Goal: Task Accomplishment & Management: Use online tool/utility

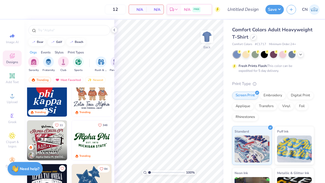
scroll to position [231, 0]
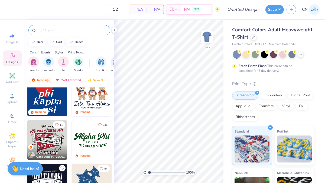
click at [60, 31] on input "text" at bounding box center [71, 30] width 69 height 5
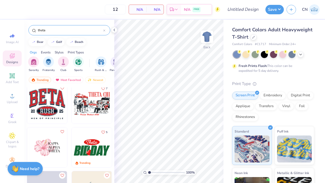
scroll to position [98, 0]
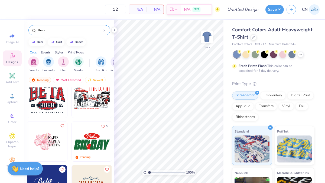
type input "theta"
click at [48, 138] on img at bounding box center [47, 142] width 40 height 40
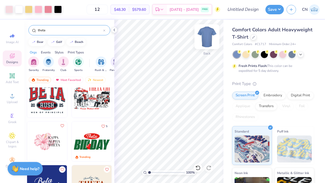
click at [207, 46] on img at bounding box center [207, 37] width 22 height 22
click at [207, 39] on img at bounding box center [207, 37] width 22 height 22
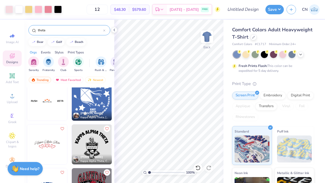
scroll to position [273, 0]
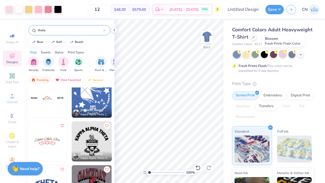
click at [281, 53] on div at bounding box center [282, 54] width 7 height 7
click at [300, 53] on icon at bounding box center [300, 54] width 4 height 4
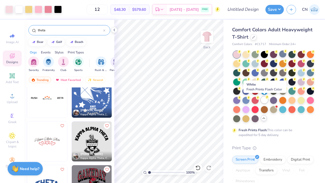
click at [265, 100] on div at bounding box center [264, 100] width 7 height 7
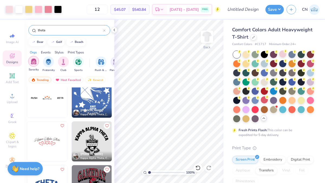
click at [34, 63] on img "filter for Sorority" at bounding box center [34, 61] width 6 height 6
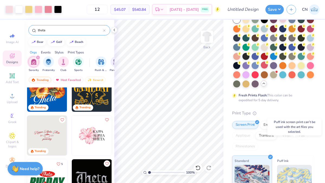
scroll to position [0, 0]
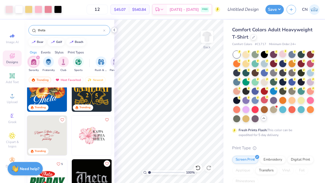
click at [115, 31] on icon at bounding box center [114, 30] width 4 height 4
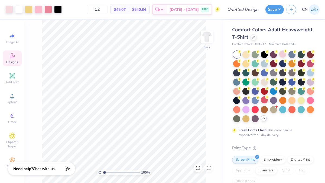
click at [15, 60] on div "Designs" at bounding box center [12, 59] width 19 height 16
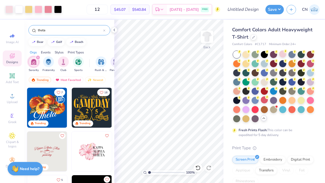
click at [57, 52] on div "Styles" at bounding box center [59, 52] width 9 height 5
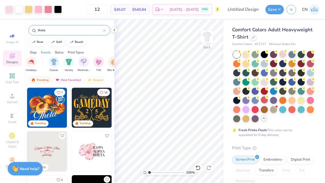
scroll to position [0, 284]
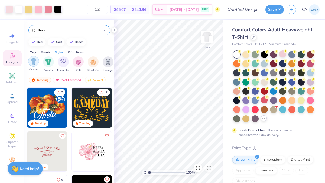
click at [33, 63] on img "filter for Classic" at bounding box center [34, 61] width 6 height 6
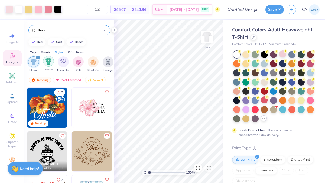
click at [45, 62] on img "filter for Varsity" at bounding box center [48, 61] width 6 height 6
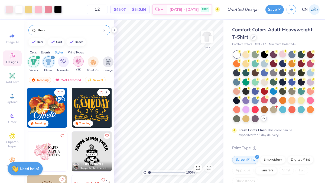
click at [76, 64] on img "filter for Y2K" at bounding box center [78, 61] width 6 height 6
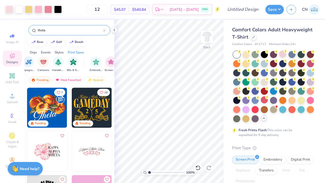
scroll to position [0, 458]
click at [255, 37] on div at bounding box center [253, 37] width 6 height 6
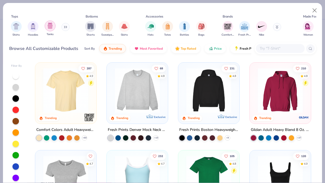
click at [49, 27] on img "filter for Tanks" at bounding box center [50, 26] width 6 height 6
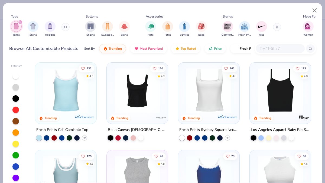
click at [69, 93] on img at bounding box center [66, 90] width 50 height 45
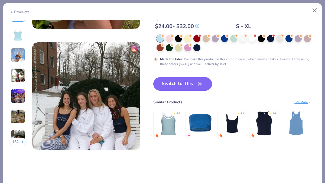
scroll to position [713, 0]
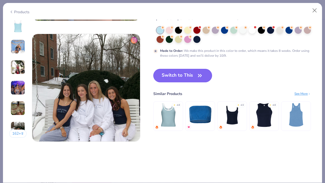
click at [178, 75] on button "Switch to This" at bounding box center [182, 76] width 59 height 14
type input "50"
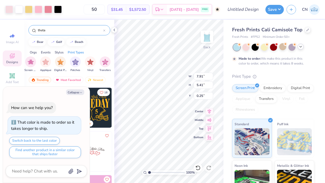
type textarea "x"
type input "1.10"
click at [245, 48] on div at bounding box center [245, 46] width 7 height 7
click at [300, 46] on icon at bounding box center [300, 47] width 4 height 4
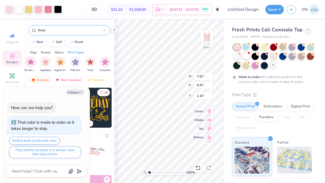
click at [246, 58] on div at bounding box center [245, 56] width 7 height 7
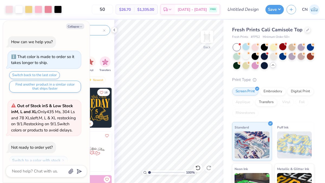
click at [94, 49] on div "Orgs Events Styles Print Types" at bounding box center [69, 51] width 90 height 8
click at [79, 173] on polygon "submit" at bounding box center [78, 172] width 6 height 6
click at [78, 30] on div "Collapse How can we help you? That color is made to order so it takes longer to…" at bounding box center [46, 102] width 87 height 162
click at [78, 26] on button "Collapse" at bounding box center [75, 27] width 18 height 6
type textarea "x"
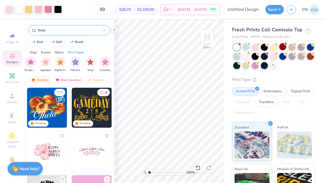
click at [52, 28] on input "theta" at bounding box center [70, 30] width 66 height 5
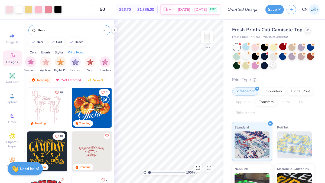
click at [50, 111] on img at bounding box center [47, 108] width 40 height 40
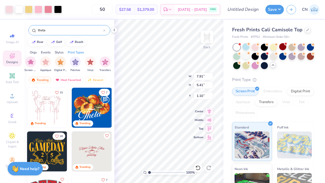
type input "7.91"
type input "5.41"
type input "1.10"
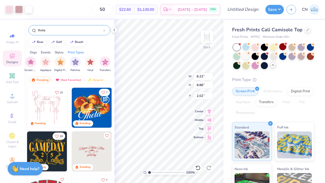
type input "2.02"
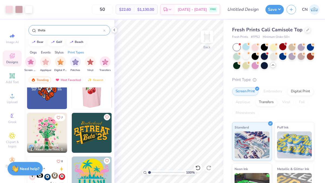
scroll to position [632, 0]
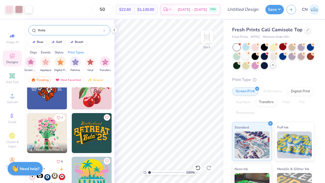
click at [55, 135] on img at bounding box center [47, 133] width 40 height 40
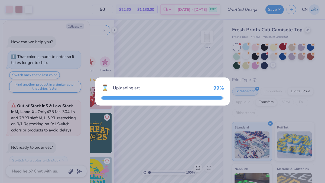
scroll to position [103, 0]
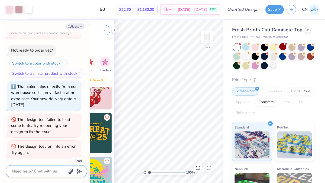
click at [81, 172] on polygon "submit" at bounding box center [78, 172] width 6 height 6
click at [81, 24] on button "Collapse" at bounding box center [75, 27] width 18 height 6
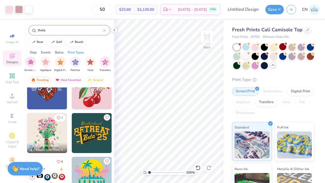
click at [49, 133] on img at bounding box center [47, 133] width 40 height 40
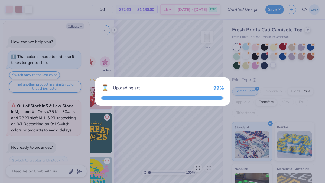
scroll to position [151, 0]
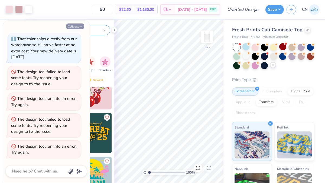
click at [75, 26] on button "Collapse" at bounding box center [75, 27] width 18 height 6
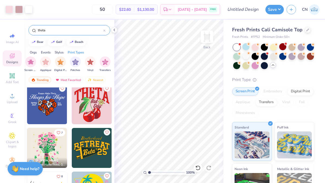
scroll to position [616, 0]
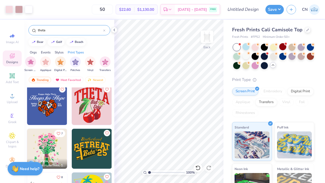
click at [99, 104] on img at bounding box center [92, 105] width 40 height 40
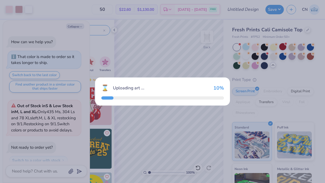
scroll to position [199, 0]
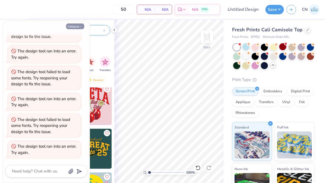
click at [76, 27] on button "Collapse" at bounding box center [75, 27] width 18 height 6
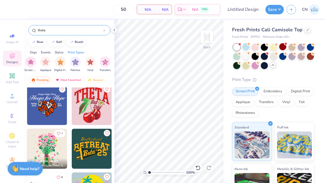
click at [94, 103] on img at bounding box center [92, 105] width 40 height 40
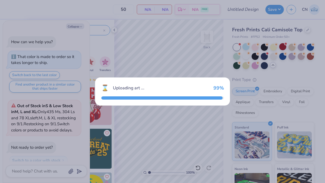
scroll to position [247, 0]
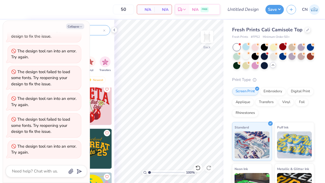
click at [64, 152] on div "The design tool ran into an error. Try again." at bounding box center [44, 150] width 67 height 12
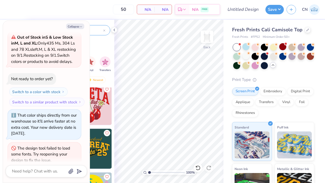
scroll to position [0, 0]
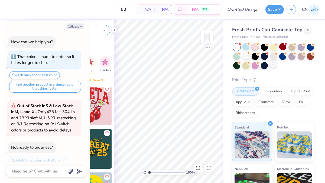
click at [254, 45] on div at bounding box center [254, 46] width 7 height 7
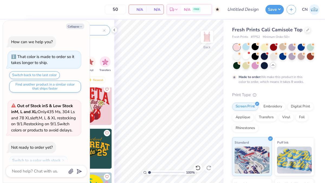
scroll to position [292, 0]
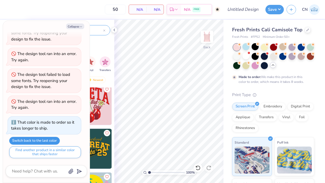
click at [51, 143] on button "Switch back to the last color" at bounding box center [34, 141] width 51 height 8
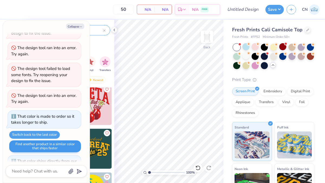
scroll to position [319, 0]
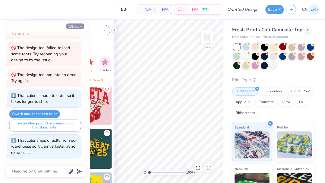
click at [77, 27] on button "Collapse" at bounding box center [75, 27] width 18 height 6
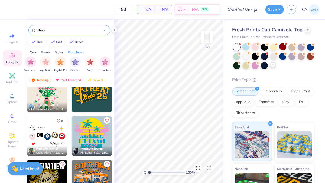
scroll to position [674, 0]
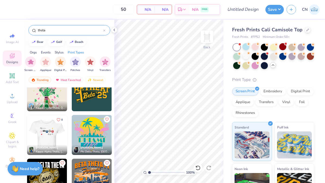
click at [27, 134] on img at bounding box center [7, 135] width 40 height 40
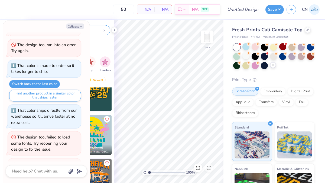
scroll to position [366, 0]
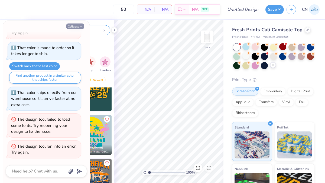
click at [78, 28] on button "Collapse" at bounding box center [75, 27] width 18 height 6
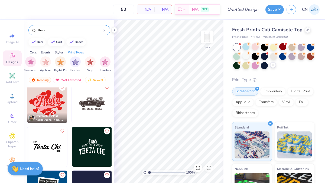
scroll to position [795, 0]
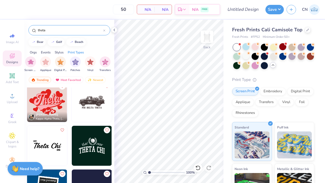
click at [50, 108] on img at bounding box center [47, 102] width 40 height 40
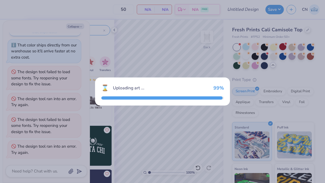
scroll to position [414, 0]
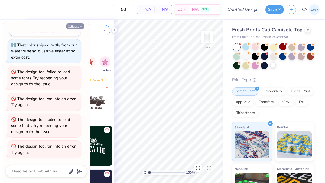
click at [81, 26] on icon "button" at bounding box center [80, 26] width 3 height 3
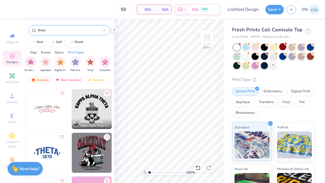
scroll to position [299, 0]
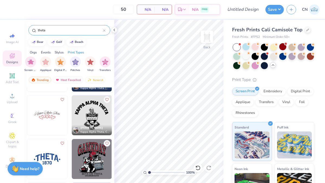
click at [49, 113] on img at bounding box center [47, 116] width 40 height 40
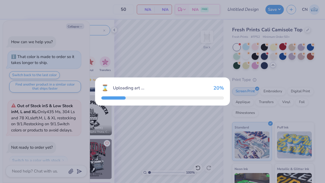
type textarea "x"
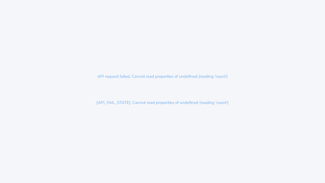
click at [165, 81] on p "API request failed, Cannot read properties of undefined (reading 'count')" at bounding box center [162, 76] width 141 height 17
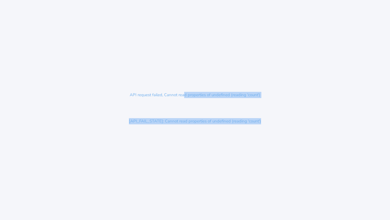
drag, startPoint x: 185, startPoint y: 96, endPoint x: 217, endPoint y: 137, distance: 52.0
click at [220, 137] on div "API request failed, Cannot read properties of undefined (reading 'count') [API_…" at bounding box center [195, 110] width 390 height 220
click at [217, 137] on div "API request failed, Cannot read properties of undefined (reading 'count') [API_…" at bounding box center [195, 110] width 390 height 220
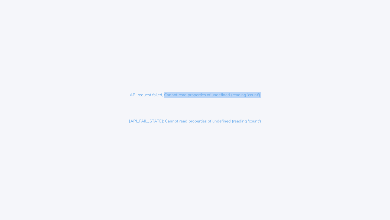
drag, startPoint x: 165, startPoint y: 92, endPoint x: 217, endPoint y: 112, distance: 55.5
click at [217, 112] on div "API request failed, Cannot read properties of undefined (reading 'count') [API_…" at bounding box center [195, 110] width 390 height 220
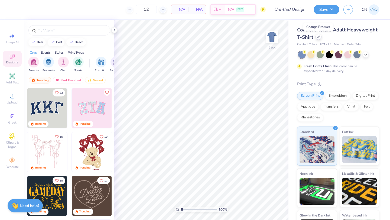
click at [318, 36] on icon at bounding box center [318, 36] width 3 height 3
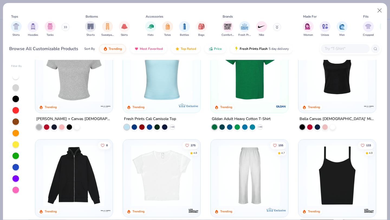
scroll to position [174, 0]
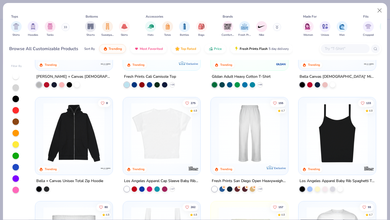
click at [128, 147] on img at bounding box center [95, 132] width 67 height 61
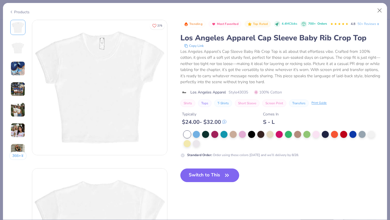
click at [217, 182] on button "Switch to This" at bounding box center [209, 175] width 59 height 14
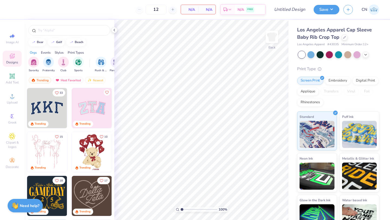
click at [99, 113] on img at bounding box center [92, 108] width 40 height 40
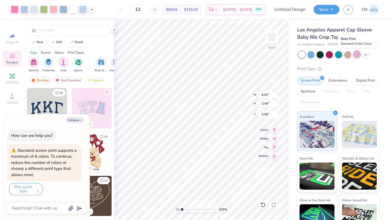
click at [359, 54] on div at bounding box center [356, 54] width 7 height 7
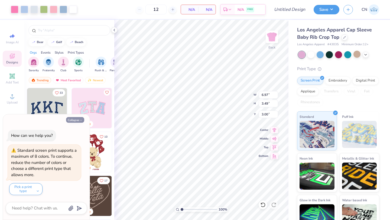
click at [78, 119] on button "Collapse" at bounding box center [75, 120] width 18 height 6
type textarea "x"
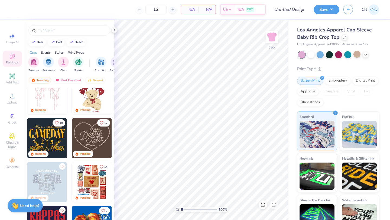
scroll to position [68, 0]
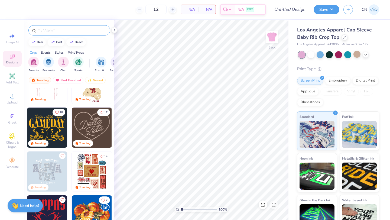
click at [60, 31] on input "text" at bounding box center [71, 30] width 69 height 5
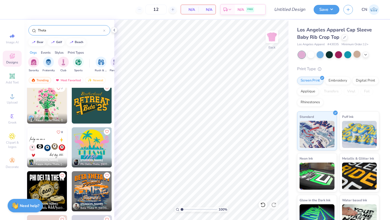
scroll to position [696, 0]
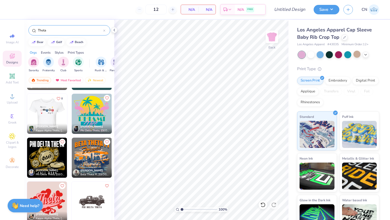
type input "Theta"
click at [48, 113] on img at bounding box center [47, 114] width 40 height 40
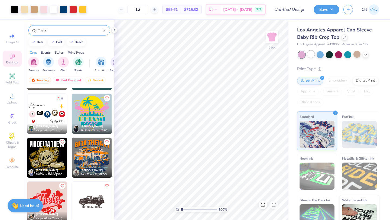
click at [311, 55] on div at bounding box center [310, 54] width 7 height 7
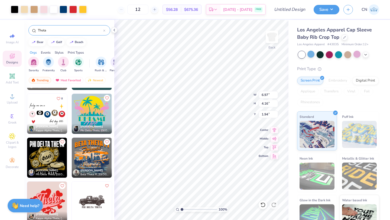
type input "1.94"
click at [275, 93] on input "6.98" at bounding box center [267, 95] width 19 height 8
click at [275, 93] on input "6.99" at bounding box center [267, 95] width 19 height 8
click at [275, 93] on input "7" at bounding box center [267, 95] width 19 height 8
click at [275, 93] on input "7.01" at bounding box center [267, 95] width 19 height 8
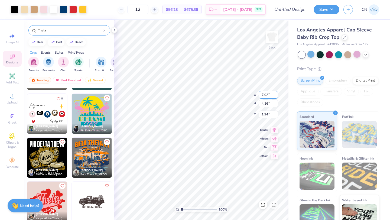
type input "7.02"
click at [275, 93] on input "7.02" at bounding box center [267, 95] width 19 height 8
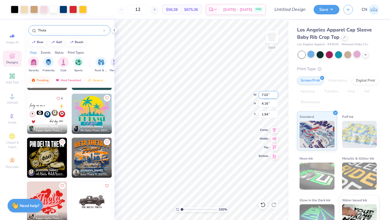
click at [275, 93] on input "7.02" at bounding box center [267, 95] width 19 height 8
click at [271, 103] on input "4.16" at bounding box center [267, 104] width 19 height 8
click at [276, 101] on input "4.17" at bounding box center [267, 104] width 19 height 8
click at [276, 101] on input "4.18" at bounding box center [267, 104] width 19 height 8
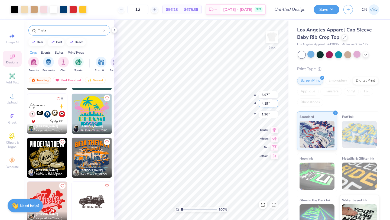
type input "4.19"
click at [276, 101] on input "4.19" at bounding box center [267, 104] width 19 height 8
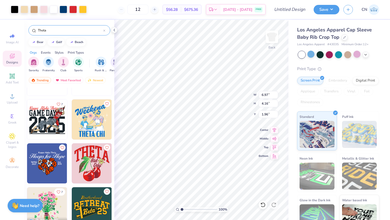
scroll to position [538, 0]
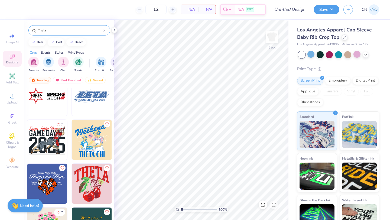
click at [95, 180] on img at bounding box center [92, 183] width 40 height 40
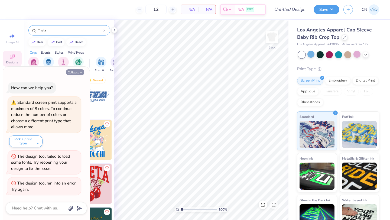
click at [79, 73] on button "Collapse" at bounding box center [75, 72] width 18 height 6
type textarea "x"
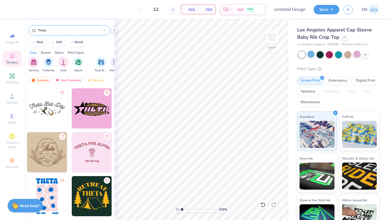
scroll to position [386, 0]
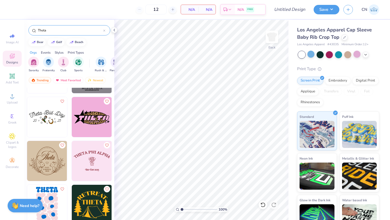
click at [92, 117] on img at bounding box center [92, 117] width 40 height 40
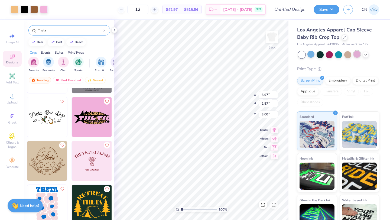
click at [359, 56] on div at bounding box center [356, 54] width 7 height 7
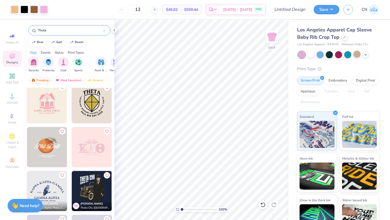
scroll to position [1148, 0]
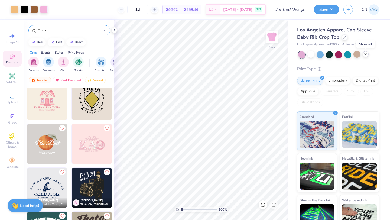
click at [366, 54] on polyline at bounding box center [365, 54] width 2 height 1
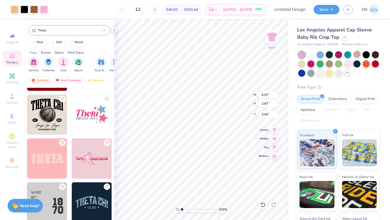
scroll to position [1617, 0]
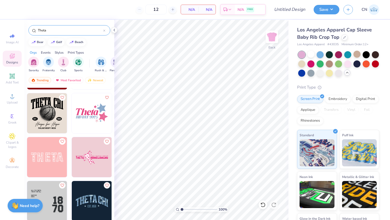
click at [85, 109] on img at bounding box center [92, 113] width 40 height 40
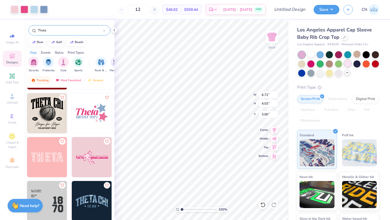
click at [346, 62] on div at bounding box center [347, 63] width 7 height 7
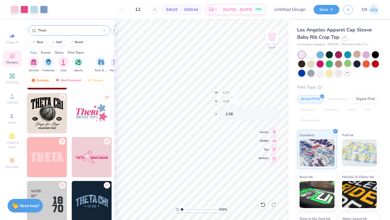
type input "2.38"
click at [323, 11] on button "Save" at bounding box center [326, 8] width 26 height 9
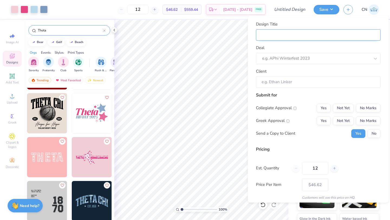
click at [276, 34] on input "Design Title" at bounding box center [318, 35] width 124 height 12
type input "T"
type input "Th"
type input "The"
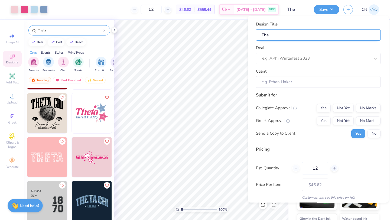
type input "Thet"
type input "Theta"
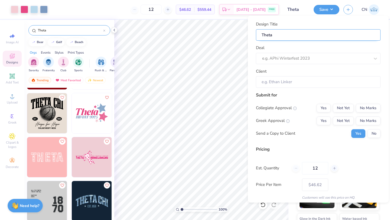
type input "Theta B"
type input "Theta Bi"
type input "Theta Bid"
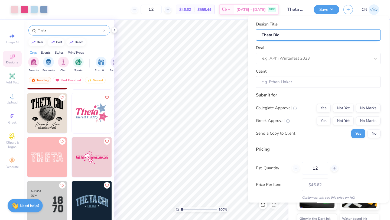
type input "Theta Bid D"
type input "Theta Bid Da"
type input "Theta Bid Day"
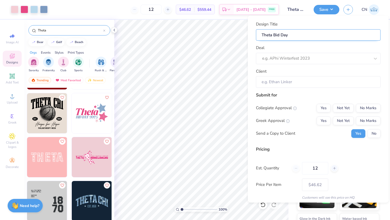
type input "Theta Bid Day"
type input "Theta Bid Day P"
type input "Theta Bid Day Po"
type input "Theta Bid Day Pos"
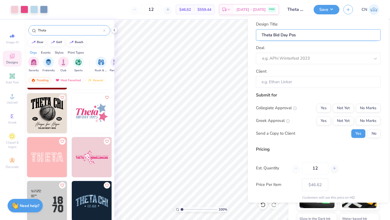
type input "Theta Bid Day Poss"
type input "Theta Bid Day Possi"
type input "Theta Bid Day Possib"
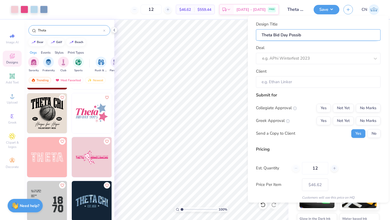
type input "Theta Bid Day Possibl"
type input "Theta Bid Day Possible"
type input "Theta Bid Day Possible M"
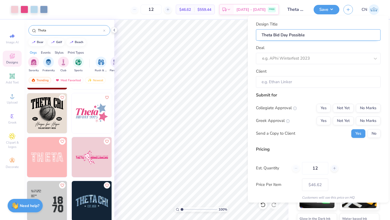
type input "Theta Bid Day Possible M"
type input "Theta Bid Day Possible Me"
type input "Theta Bid Day Possible Mer"
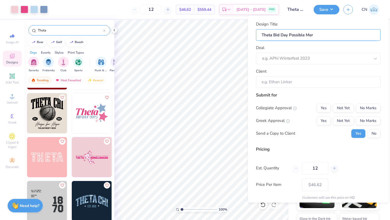
type input "Theta Bid Day Possible Merc"
type input "Theta Bid Day Possible Merch"
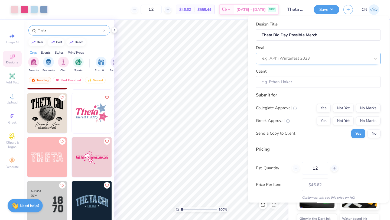
click at [289, 55] on div at bounding box center [316, 58] width 108 height 7
click at [375, 136] on button "No" at bounding box center [373, 133] width 13 height 9
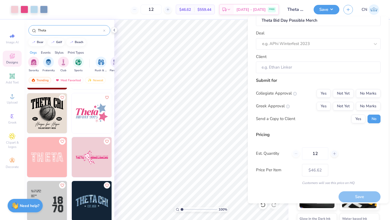
scroll to position [0, 0]
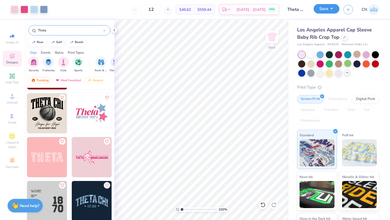
click at [329, 8] on button "Save" at bounding box center [326, 8] width 26 height 9
click at [88, 34] on div "Theta" at bounding box center [69, 30] width 82 height 10
click at [70, 29] on input "Theta" at bounding box center [70, 30] width 66 height 5
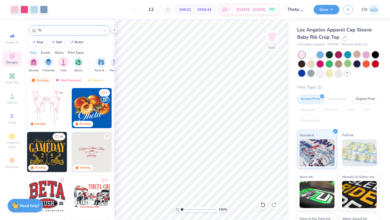
type input "T"
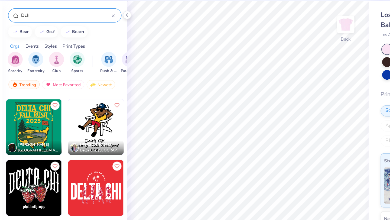
scroll to position [128, 0]
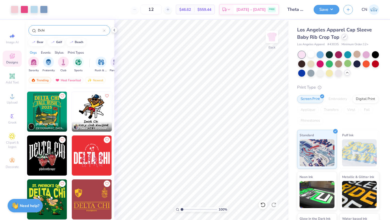
type input "Dchi"
click at [347, 37] on div at bounding box center [344, 37] width 6 height 6
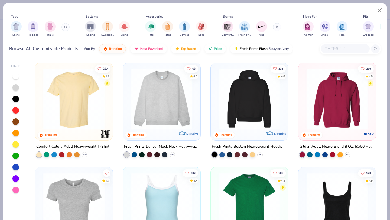
click at [64, 83] on img at bounding box center [74, 98] width 67 height 61
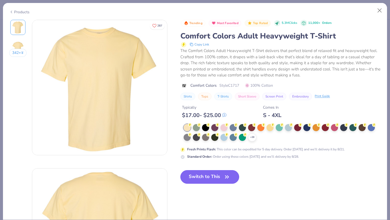
click at [214, 179] on button "Switch to This" at bounding box center [209, 177] width 59 height 14
click at [227, 177] on icon "button" at bounding box center [227, 177] width 8 height 8
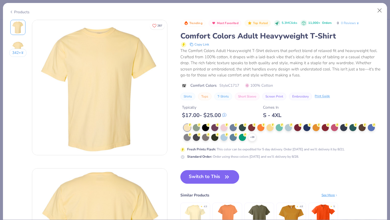
click at [208, 176] on button "Switch to This" at bounding box center [209, 177] width 59 height 14
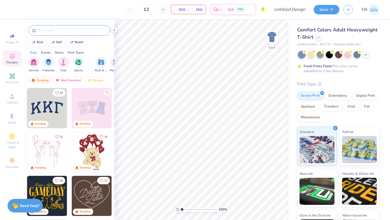
click at [54, 32] on input "text" at bounding box center [71, 30] width 69 height 5
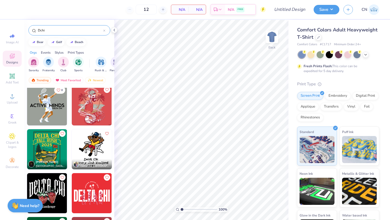
scroll to position [106, 0]
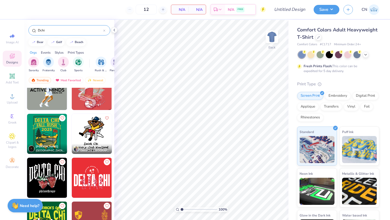
type input "Dchi"
click at [42, 132] on img at bounding box center [47, 134] width 40 height 40
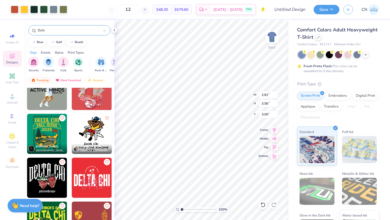
type input "2.81"
type input "3.56"
click at [311, 55] on div at bounding box center [310, 54] width 7 height 7
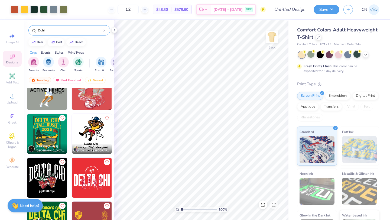
click at [354, 55] on div at bounding box center [356, 54] width 7 height 7
click at [366, 54] on icon at bounding box center [365, 54] width 4 height 4
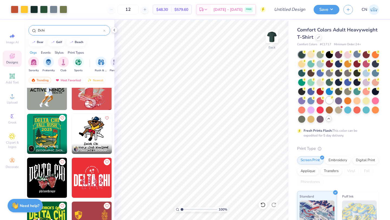
click at [329, 100] on div at bounding box center [329, 100] width 7 height 7
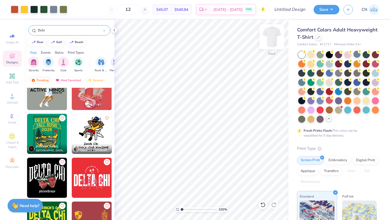
click at [268, 38] on img at bounding box center [272, 37] width 22 height 22
click at [48, 132] on img at bounding box center [47, 134] width 40 height 40
type input "4.37"
click at [322, 11] on button "Save" at bounding box center [326, 8] width 26 height 9
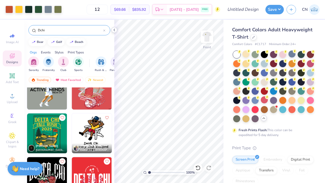
click at [114, 31] on icon at bounding box center [114, 30] width 4 height 4
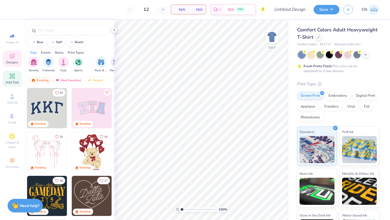
click at [13, 80] on span "Add Text" at bounding box center [12, 82] width 13 height 4
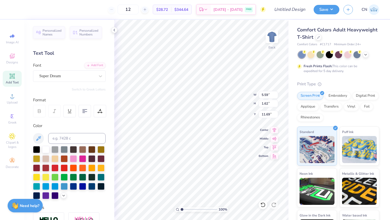
click at [369, 54] on div at bounding box center [338, 54] width 81 height 7
click at [365, 54] on icon at bounding box center [365, 54] width 4 height 4
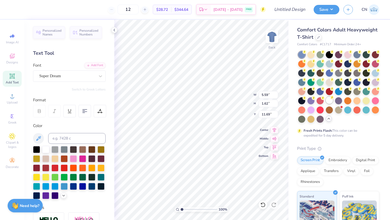
click at [329, 100] on div at bounding box center [329, 100] width 7 height 7
click at [14, 61] on span "Designs" at bounding box center [12, 62] width 12 height 4
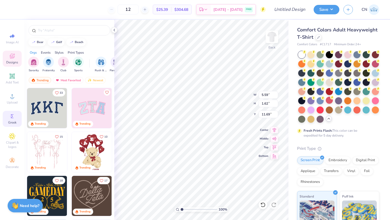
click at [14, 122] on span "Greek" at bounding box center [12, 122] width 8 height 4
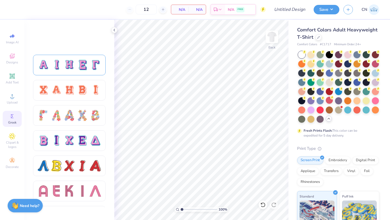
scroll to position [400, 0]
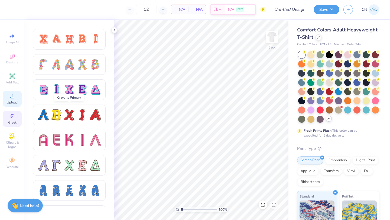
click at [12, 98] on icon at bounding box center [12, 96] width 4 height 4
click at [95, 90] on div at bounding box center [95, 89] width 11 height 11
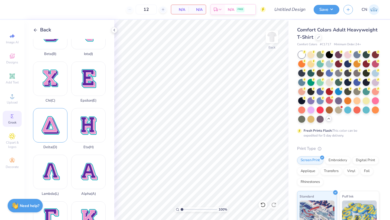
scroll to position [0, 0]
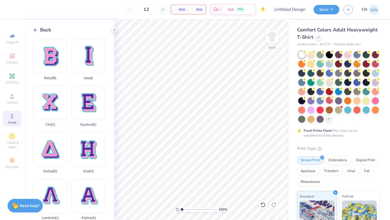
click at [13, 117] on icon at bounding box center [12, 116] width 6 height 6
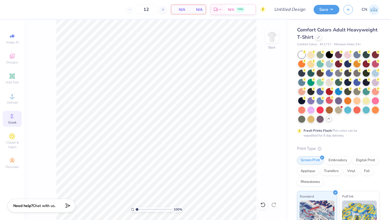
click at [12, 119] on icon at bounding box center [12, 116] width 6 height 6
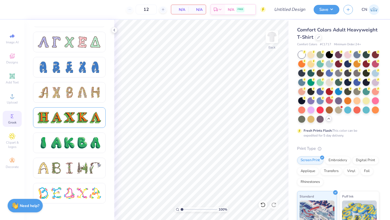
scroll to position [475, 0]
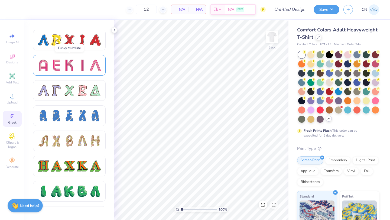
click at [89, 67] on div at bounding box center [69, 65] width 63 height 11
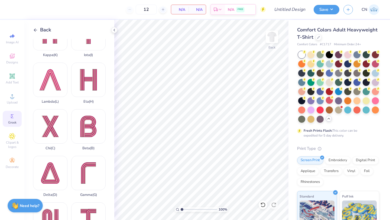
scroll to position [0, 0]
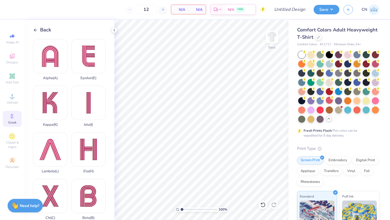
click at [38, 31] on icon at bounding box center [35, 30] width 5 height 5
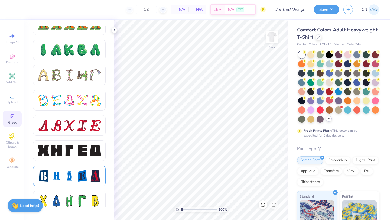
scroll to position [620, 0]
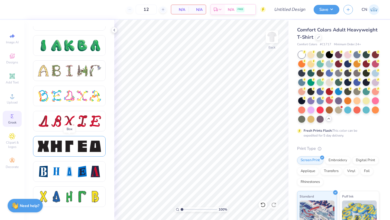
click at [89, 142] on div at bounding box center [69, 145] width 63 height 11
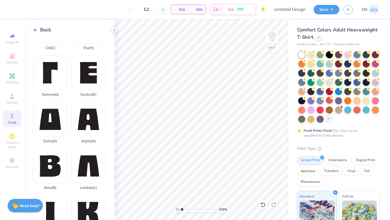
scroll to position [43, 0]
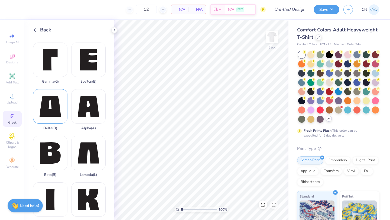
click at [54, 102] on div "Delta ( D )" at bounding box center [50, 109] width 34 height 41
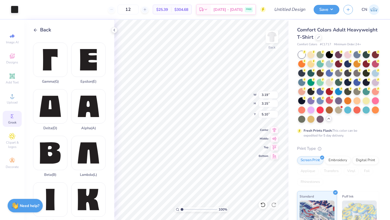
type input "5.10"
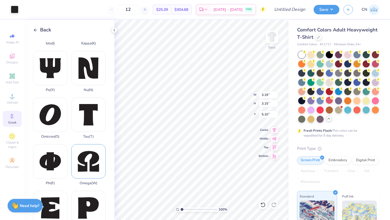
scroll to position [228, 0]
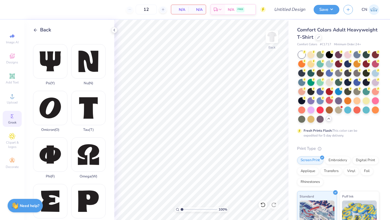
click at [12, 124] on span "Greek" at bounding box center [12, 122] width 8 height 4
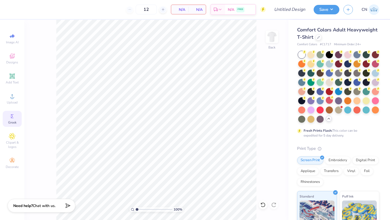
click at [10, 120] on div "Greek" at bounding box center [12, 119] width 19 height 16
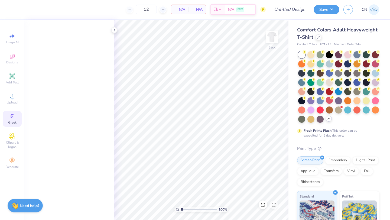
scroll to position [0, 0]
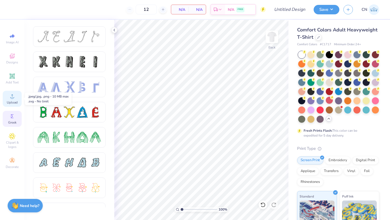
click at [13, 96] on icon at bounding box center [12, 96] width 6 height 6
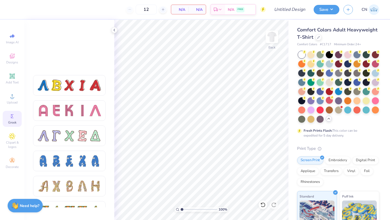
scroll to position [522, 0]
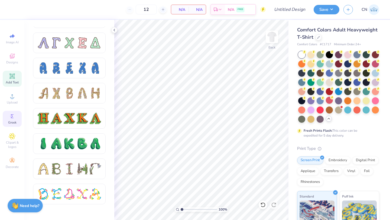
click at [11, 81] on span "Add Text" at bounding box center [12, 82] width 13 height 4
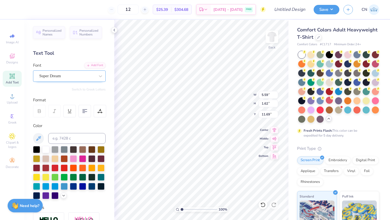
click at [67, 72] on div at bounding box center [67, 75] width 56 height 7
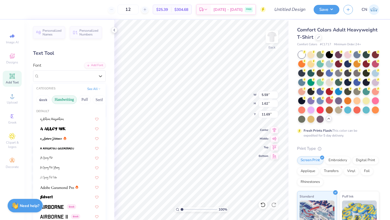
click at [64, 102] on button "Handwriting" at bounding box center [64, 99] width 25 height 9
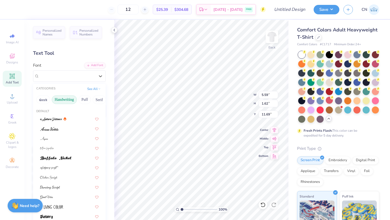
click at [63, 100] on button "Handwriting" at bounding box center [64, 99] width 25 height 9
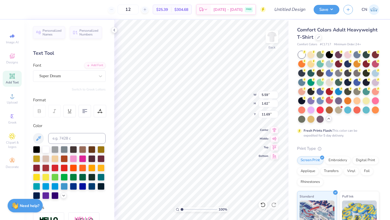
paste textarea
type textarea "TEXT"
paste textarea
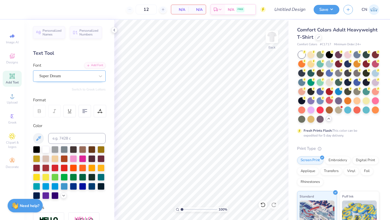
click at [70, 80] on div "Super Dream" at bounding box center [67, 76] width 57 height 8
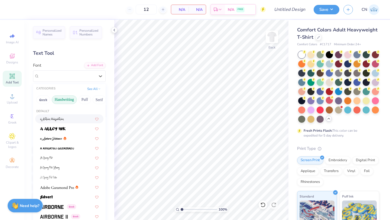
click at [69, 99] on button "Handwriting" at bounding box center [64, 99] width 25 height 9
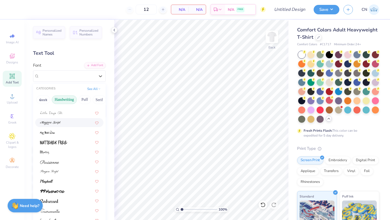
scroll to position [123, 0]
click at [83, 99] on button "Puff" at bounding box center [84, 99] width 12 height 9
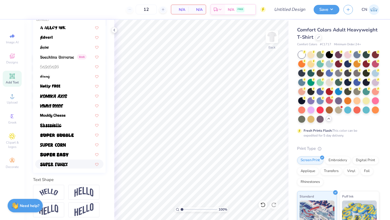
scroll to position [95, 0]
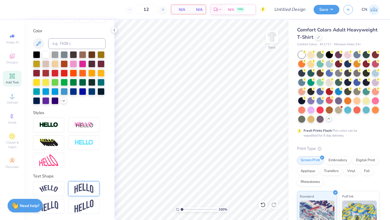
click at [84, 189] on img at bounding box center [83, 188] width 19 height 10
click at [13, 92] on div "Upload" at bounding box center [12, 99] width 19 height 16
click at [13, 101] on span "Upload" at bounding box center [12, 102] width 11 height 4
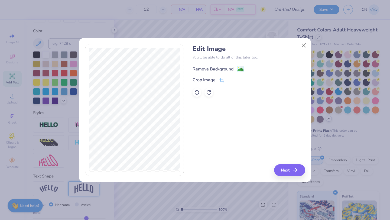
click at [232, 67] on div "Remove Background" at bounding box center [212, 69] width 41 height 6
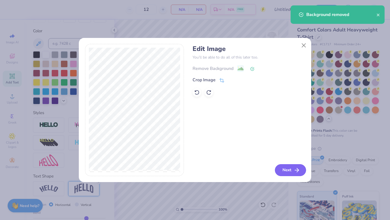
click at [285, 168] on button "Next" at bounding box center [290, 170] width 31 height 12
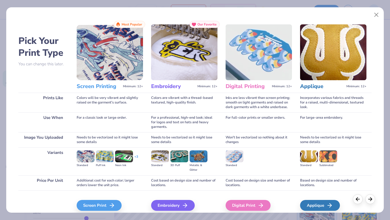
click at [114, 59] on img at bounding box center [110, 52] width 66 height 56
click at [106, 206] on div "Screen Print" at bounding box center [99, 205] width 45 height 11
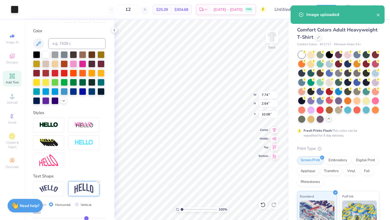
type input "7.74"
type input "2.64"
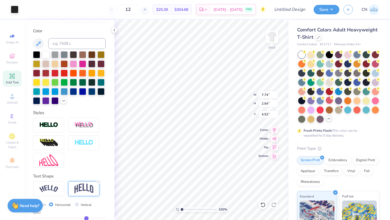
type input "4.53"
type input "9.16"
type input "3.13"
type input "4.42"
type input "9.87"
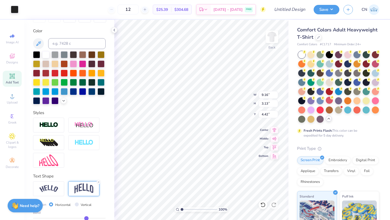
type input "3.37"
type input "10.45"
type input "3.57"
type input "3.92"
type input "10.73"
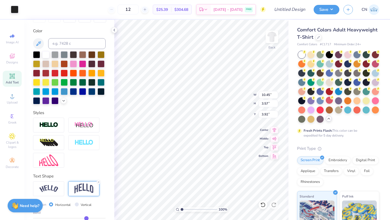
type input "3.66"
type input "3.63"
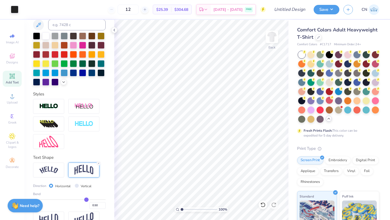
scroll to position [126, 0]
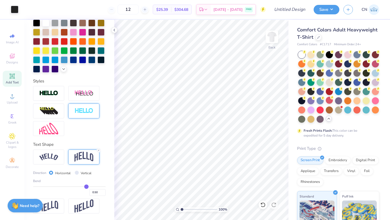
click at [98, 149] on line at bounding box center [99, 150] width 2 height 2
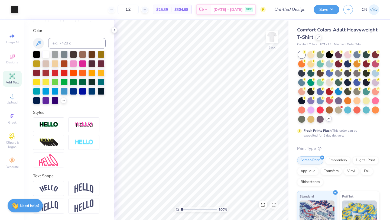
scroll to position [95, 0]
click at [12, 81] on span "Add Text" at bounding box center [12, 82] width 13 height 4
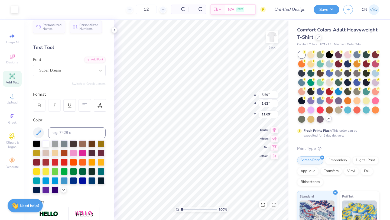
scroll to position [0, 0]
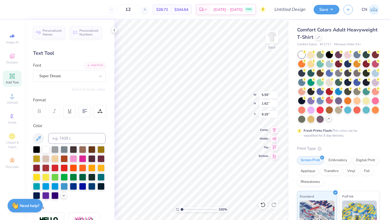
type input "9.29"
type textarea "Brothers"
click at [329, 55] on div at bounding box center [329, 54] width 7 height 7
type input "9.98"
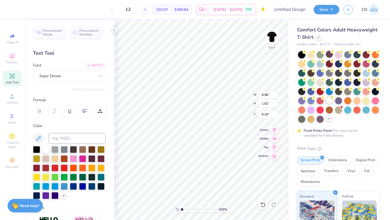
click at [328, 101] on div at bounding box center [329, 100] width 7 height 7
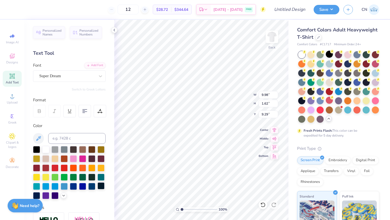
click at [98, 186] on div at bounding box center [100, 185] width 7 height 7
click at [34, 149] on div at bounding box center [36, 148] width 7 height 7
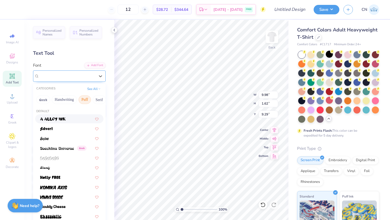
click at [73, 78] on div "Super Dream" at bounding box center [67, 76] width 57 height 8
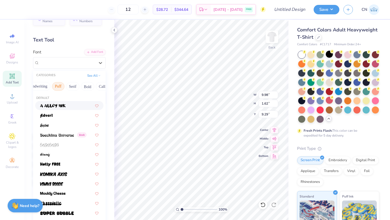
scroll to position [0, 28]
click at [80, 87] on button "Bold" at bounding box center [85, 86] width 13 height 9
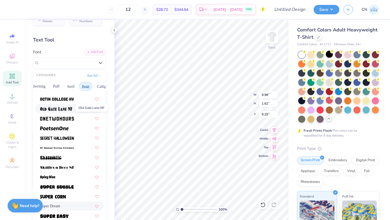
scroll to position [504, 0]
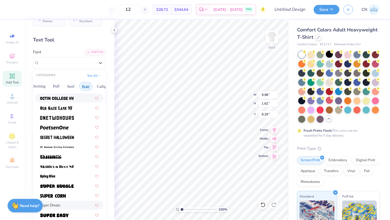
click at [60, 101] on div at bounding box center [69, 97] width 68 height 9
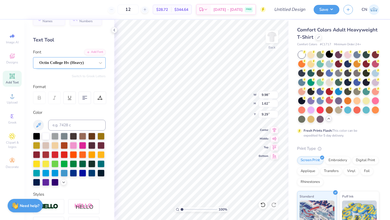
click at [90, 63] on div "Octin College Hv (Heavy)" at bounding box center [67, 62] width 57 height 8
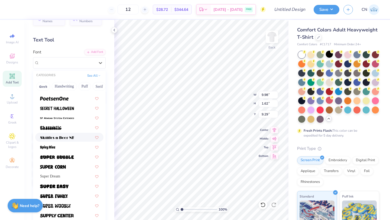
scroll to position [546, 0]
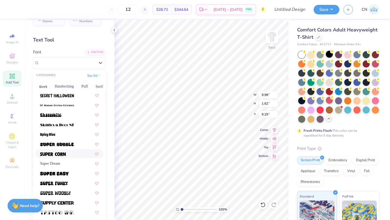
click at [64, 150] on div at bounding box center [69, 153] width 68 height 9
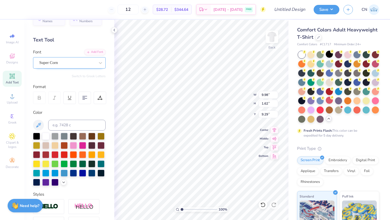
click at [73, 64] on div "Super Corn" at bounding box center [67, 62] width 57 height 8
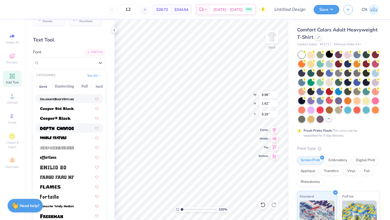
scroll to position [86, 0]
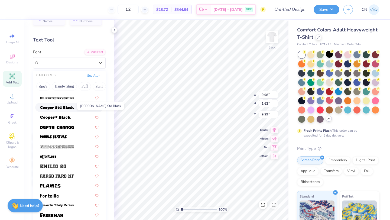
click at [69, 107] on img at bounding box center [57, 108] width 34 height 4
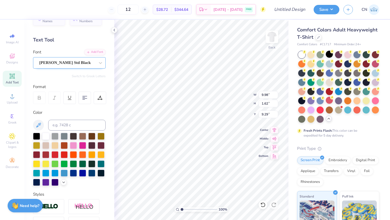
click at [83, 64] on div "[PERSON_NAME] Std Black" at bounding box center [67, 62] width 57 height 8
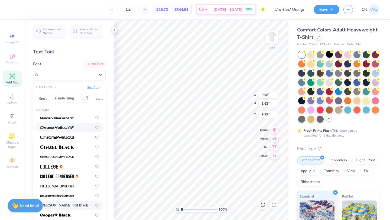
scroll to position [0, 0]
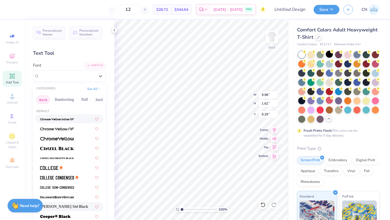
click at [41, 101] on button "Greek" at bounding box center [43, 99] width 14 height 9
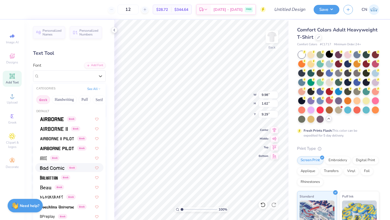
scroll to position [7, 0]
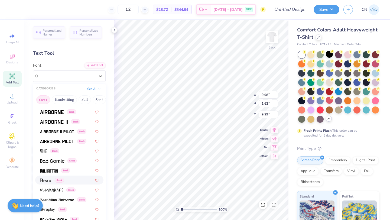
click at [46, 180] on img at bounding box center [45, 180] width 11 height 4
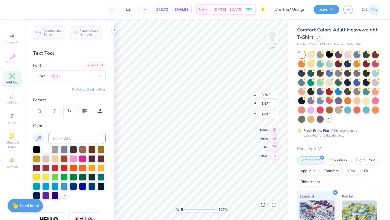
type input "9.03"
type input "4.14"
click at [270, 34] on img at bounding box center [272, 37] width 22 height 22
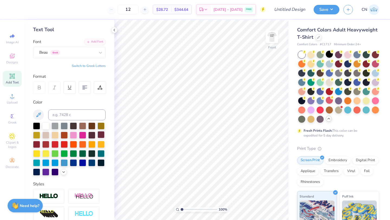
scroll to position [24, 0]
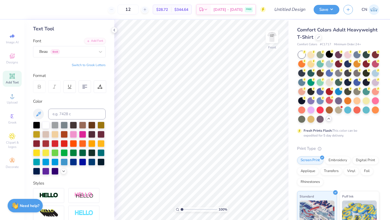
click at [12, 82] on span "Add Text" at bounding box center [12, 82] width 13 height 4
type input "5.38"
paste textarea "[PERSON_NAME]"
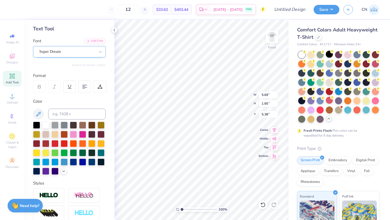
type textarea "DST Charity Bash"
click at [78, 53] on div "Super Dream" at bounding box center [67, 51] width 57 height 8
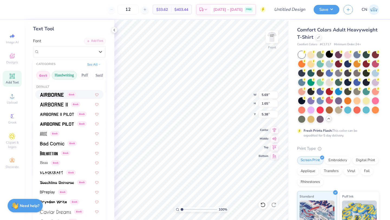
click at [68, 73] on button "Handwriting" at bounding box center [64, 75] width 25 height 9
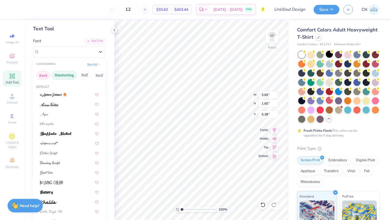
click at [42, 77] on button "Greek" at bounding box center [43, 75] width 14 height 9
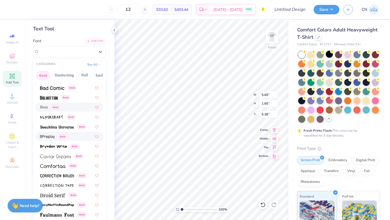
scroll to position [56, 0]
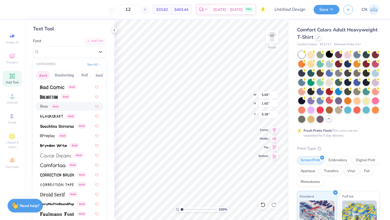
click at [46, 105] on span "Beau" at bounding box center [44, 106] width 8 height 6
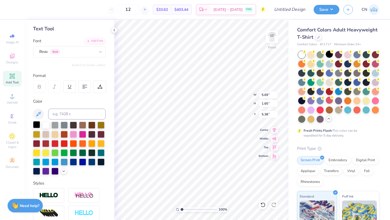
click at [35, 124] on div at bounding box center [36, 124] width 7 height 7
type input "4.62"
type input "4.63"
paste textarea "[DATE]"
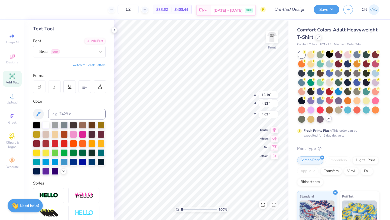
scroll to position [1, 1]
type textarea "DST Charity Bash [DATE] [US_STATE]"
click at [73, 162] on div at bounding box center [73, 161] width 7 height 7
type input "4.20"
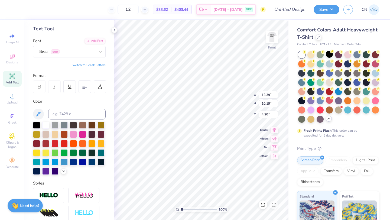
type textarea "DST Charity Bash [DATE] [US_STATE]"
click at [274, 37] on img at bounding box center [272, 37] width 22 height 22
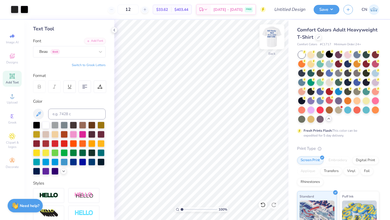
click at [270, 38] on img at bounding box center [272, 37] width 22 height 22
